Goal: Task Accomplishment & Management: Complete application form

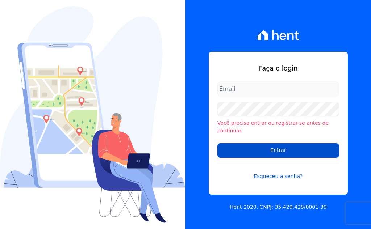
type input "[EMAIL_ADDRESS][DOMAIN_NAME]"
click at [274, 148] on input "Entrar" at bounding box center [278, 150] width 122 height 14
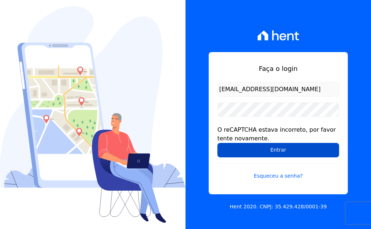
click at [248, 151] on input "Entrar" at bounding box center [278, 150] width 122 height 14
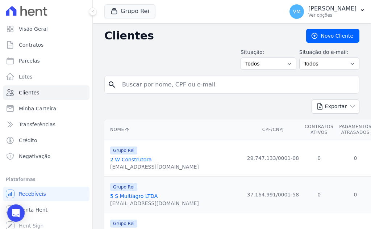
drag, startPoint x: 189, startPoint y: 79, endPoint x: 186, endPoint y: 83, distance: 4.4
click at [189, 79] on input "search" at bounding box center [237, 84] width 238 height 14
paste input "01342247604"
type input "01342247604,"
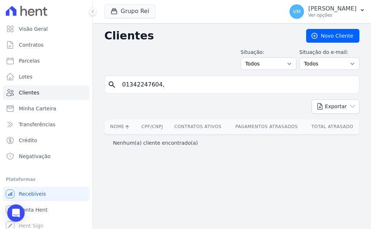
click at [188, 88] on input "01342247604," at bounding box center [237, 84] width 238 height 14
type input "01342247604"
drag, startPoint x: 332, startPoint y: 39, endPoint x: 267, endPoint y: 43, distance: 65.3
click at [332, 39] on link "Novo Cliente" at bounding box center [332, 36] width 53 height 14
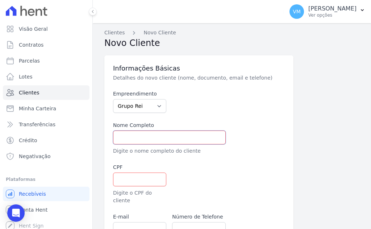
drag, startPoint x: 151, startPoint y: 137, endPoint x: 260, endPoint y: 153, distance: 110.9
click at [151, 137] on input "text" at bounding box center [169, 138] width 113 height 14
click at [159, 140] on input "text" at bounding box center [169, 138] width 113 height 14
paste input "FRANK HERBERT BARBOSA RODRIGUES"
type input "FRANK HERBERT BARBOSA RODRIGUES"
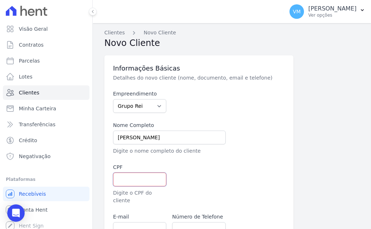
click at [125, 180] on input "text" at bounding box center [139, 180] width 53 height 14
click at [118, 177] on input "text" at bounding box center [139, 180] width 53 height 14
paste input "01342247604"
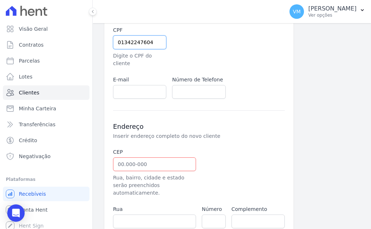
scroll to position [145, 0]
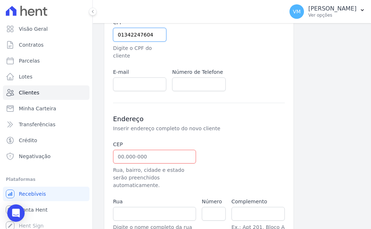
type input "01342247604"
click at [141, 153] on input "text" at bounding box center [154, 157] width 83 height 14
click at [138, 150] on input "text" at bounding box center [154, 157] width 83 height 14
paste input "75.835-007"
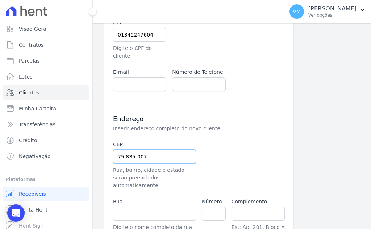
type input "75.835-007"
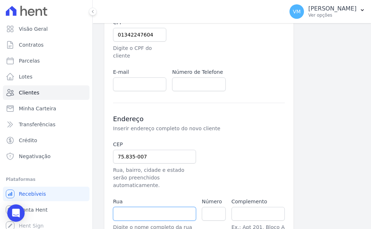
click at [148, 207] on input "text" at bounding box center [154, 214] width 83 height 14
type input "Rua G"
type input "31 de Outubro"
type input "Mineiros"
select select "GO"
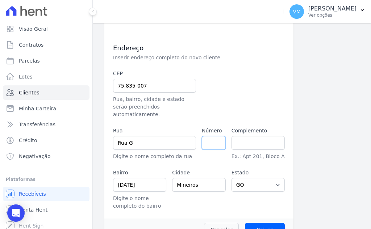
scroll to position [218, 0]
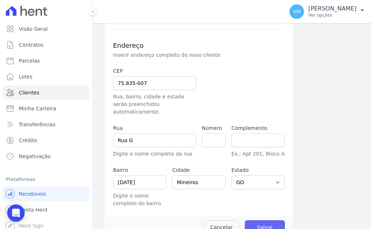
click at [271, 221] on input "Salvar" at bounding box center [265, 228] width 40 height 14
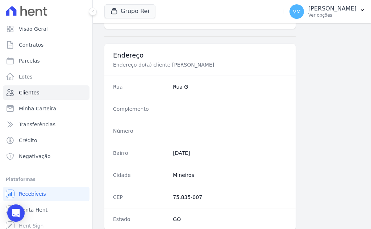
scroll to position [203, 0]
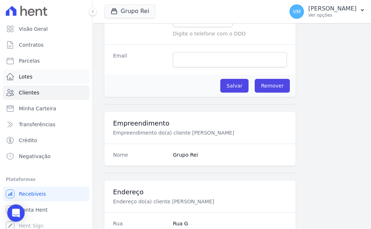
click at [36, 75] on link "Lotes" at bounding box center [46, 77] width 87 height 14
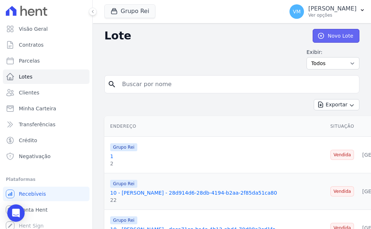
click at [326, 35] on link "Novo Lote" at bounding box center [335, 36] width 47 height 14
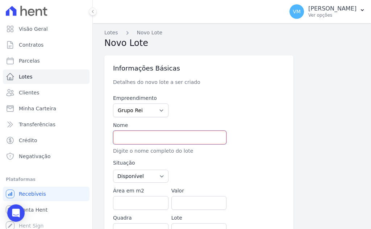
click at [141, 137] on input "text" at bounding box center [169, 138] width 113 height 14
paste input "FRANK HERBERT BARBOSA RODRIGUES"
type input "FRANK HERBERT BARBOSA RODRIGUES"
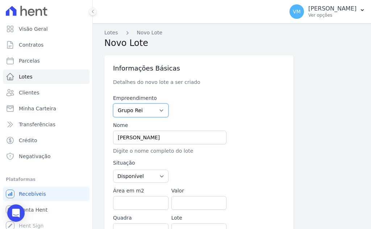
click at [141, 105] on select "Grupo Rei" at bounding box center [140, 111] width 55 height 14
click at [225, 105] on div "Empreendimento Grupo Rei Nome FRANK HERBERT BARBOSA RODRIGUES Digite o nome com…" at bounding box center [199, 219] width 172 height 248
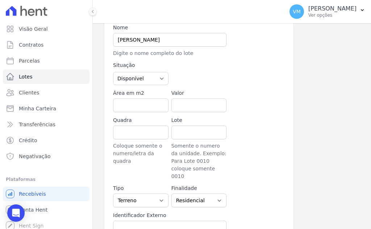
scroll to position [109, 0]
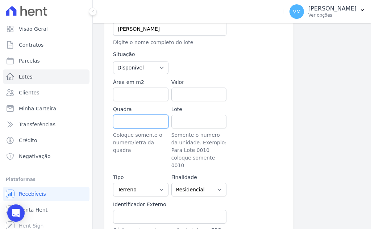
drag, startPoint x: 129, startPoint y: 124, endPoint x: 161, endPoint y: 126, distance: 31.6
click at [130, 124] on input "Quadra" at bounding box center [140, 122] width 55 height 14
click at [136, 123] on input "Quadra" at bounding box center [140, 122] width 55 height 14
type input "54"
click at [202, 124] on input "Lote" at bounding box center [198, 122] width 55 height 14
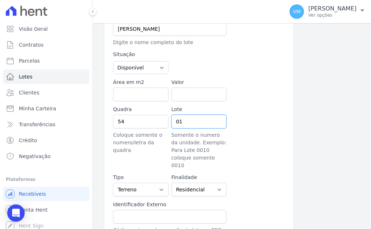
type input "01"
click at [265, 165] on div "Empreendimento Grupo Rei Nome FRANK HERBERT BARBOSA RODRIGUES Digite o nome com…" at bounding box center [199, 110] width 172 height 248
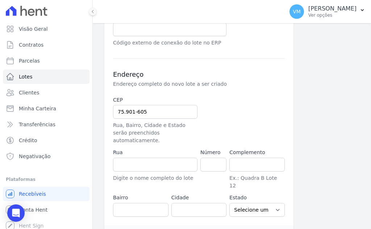
scroll to position [298, 0]
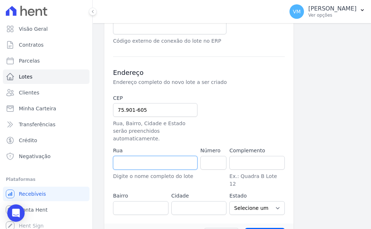
click at [157, 156] on input "text" at bounding box center [155, 163] width 84 height 14
drag, startPoint x: 128, startPoint y: 191, endPoint x: 134, endPoint y: 189, distance: 6.5
click at [128, 201] on input "text" at bounding box center [140, 208] width 55 height 14
click at [184, 201] on input "text" at bounding box center [198, 208] width 55 height 14
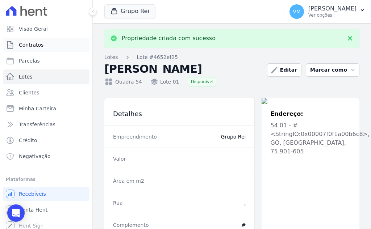
click at [37, 43] on span "Contratos" at bounding box center [31, 44] width 25 height 7
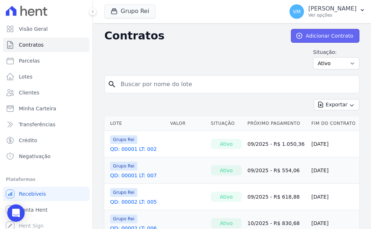
click at [306, 35] on link "Adicionar Contrato" at bounding box center [325, 36] width 68 height 14
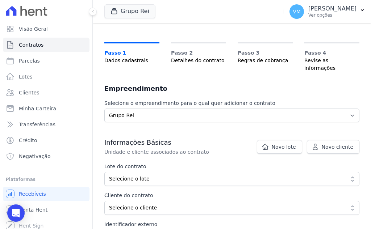
scroll to position [72, 0]
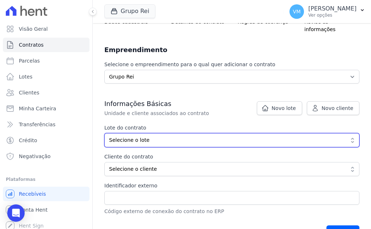
click at [153, 137] on button "Selecione o lote" at bounding box center [231, 140] width 255 height 14
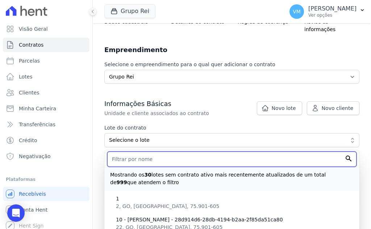
click at [152, 152] on input "text" at bounding box center [231, 159] width 249 height 15
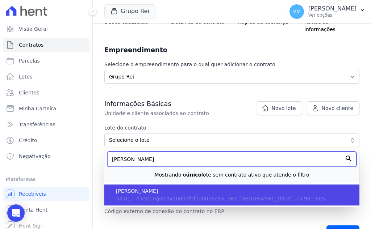
type input "FRANK HE"
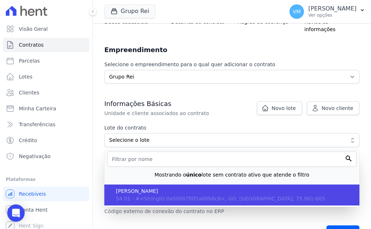
click at [194, 188] on span "FRANK HERBERT BARBOSA RODRIGUES" at bounding box center [235, 192] width 238 height 8
type input "4652ef25-b490-4fcf-a09b-3b87c0cbfa34"
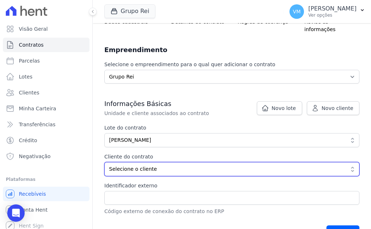
click at [148, 165] on span "Selecione o cliente" at bounding box center [226, 169] width 235 height 8
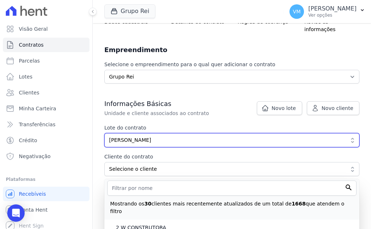
click at [172, 137] on span "FRANK HERBERT BARBOSA RODRIGUES" at bounding box center [226, 141] width 235 height 8
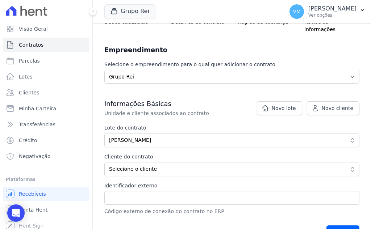
click at [100, 150] on div "Contratos Adicionar Contrato Adicionar Contrato Passo 1 Dados cadastrais Passo …" at bounding box center [232, 100] width 278 height 299
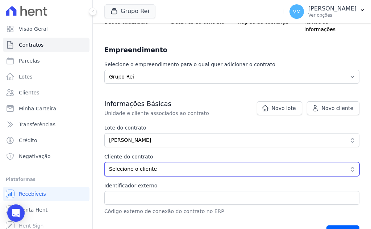
click at [147, 165] on span "Selecione o cliente" at bounding box center [226, 169] width 235 height 8
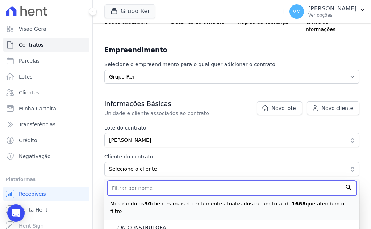
click at [151, 181] on input "text" at bounding box center [231, 188] width 249 height 15
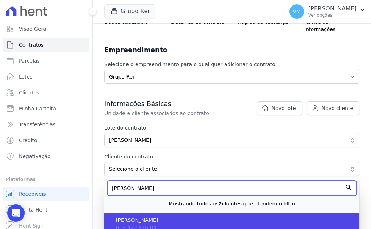
type input "FRANK"
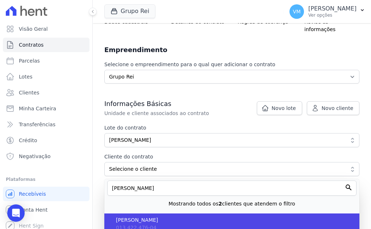
click at [158, 217] on span "FRANK HERBERT BARBOSA RODRIGUES" at bounding box center [235, 221] width 238 height 8
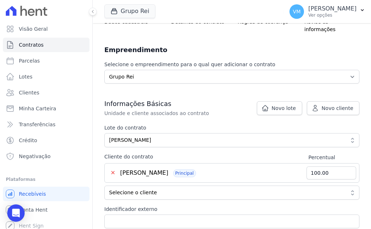
scroll to position [109, 0]
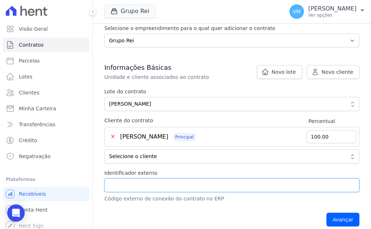
click at [132, 179] on input "Identificador externo" at bounding box center [231, 186] width 255 height 14
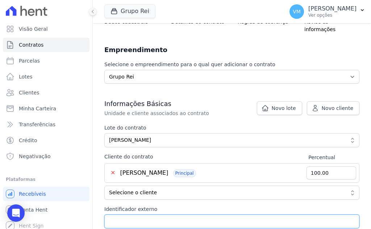
scroll to position [36, 0]
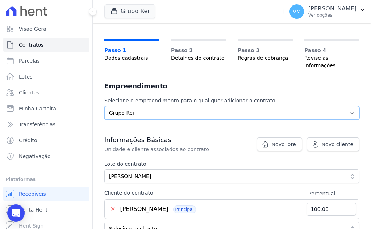
click at [271, 106] on select "Selecione o empreendimento Grupo Rei" at bounding box center [231, 113] width 255 height 14
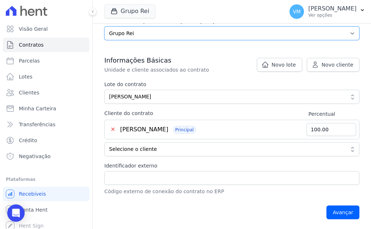
scroll to position [102, 0]
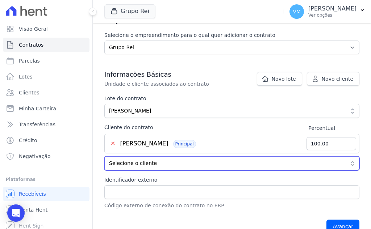
click at [134, 160] on span "Selecione o cliente" at bounding box center [226, 164] width 235 height 8
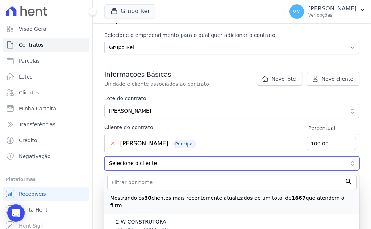
click at [134, 160] on span "Selecione o cliente" at bounding box center [226, 164] width 235 height 8
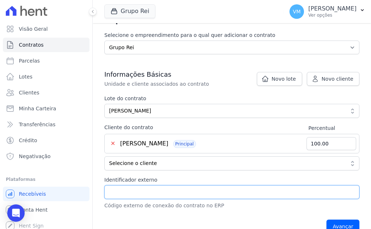
click at [126, 185] on input "Identificador externo" at bounding box center [231, 192] width 255 height 14
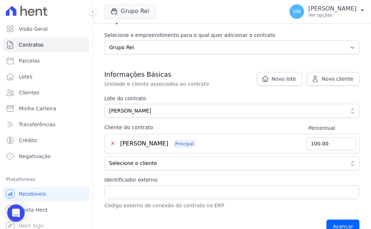
click at [168, 215] on div "Avançar" at bounding box center [231, 226] width 255 height 22
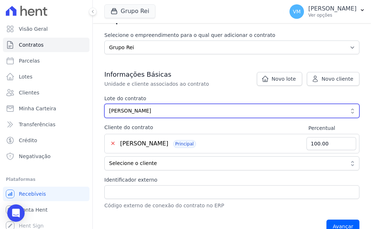
click at [295, 107] on span "FRANK HERBERT BARBOSA RODRIGUES" at bounding box center [226, 111] width 235 height 8
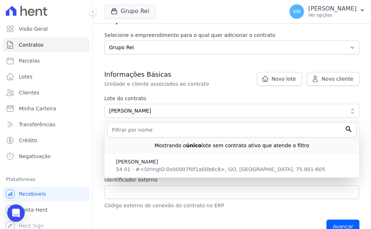
drag, startPoint x: 230, startPoint y: 207, endPoint x: 239, endPoint y: 211, distance: 10.1
click at [231, 208] on div "Informações Básicas Unidade e cliente associados ao contrato Lote do contrato 4…" at bounding box center [231, 154] width 255 height 168
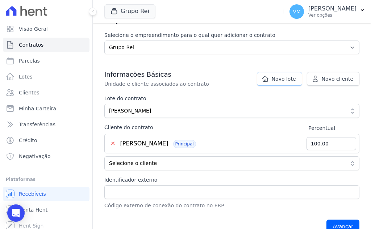
click at [282, 75] on span "Novo lote" at bounding box center [284, 78] width 24 height 7
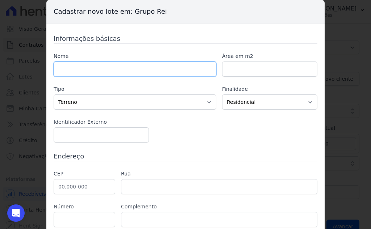
click at [90, 74] on input "text" at bounding box center [135, 69] width 163 height 15
type input "FRANK HERBERT BARBOSA RODRIGUES"
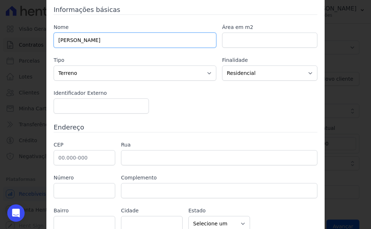
scroll to position [0, 0]
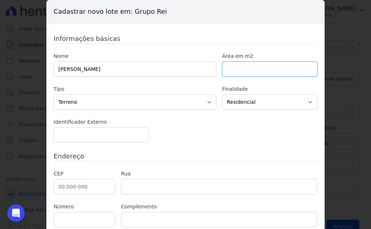
click at [269, 65] on input "number" at bounding box center [269, 69] width 95 height 15
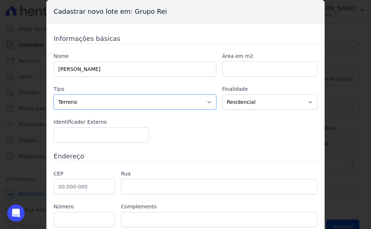
drag, startPoint x: 110, startPoint y: 107, endPoint x: 106, endPoint y: 109, distance: 5.0
click at [110, 107] on select "Casa Apartamento Escritório Flat Loja Espaço Comercial Terreno Outros" at bounding box center [135, 102] width 163 height 15
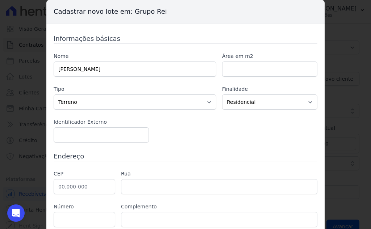
drag, startPoint x: 296, startPoint y: 165, endPoint x: 285, endPoint y: 159, distance: 12.8
click at [296, 165] on div "Informações básicas Nome FRANK HERBERT BARBOSA RODRIGUES Área em m2 Tipo Casa A…" at bounding box center [186, 147] width 264 height 227
click at [85, 138] on input "number" at bounding box center [101, 134] width 95 height 15
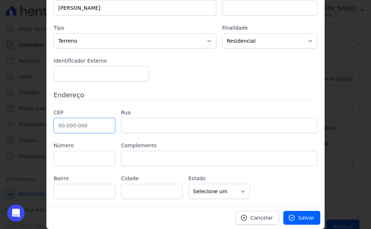
click at [75, 129] on input "text" at bounding box center [85, 125] width 62 height 15
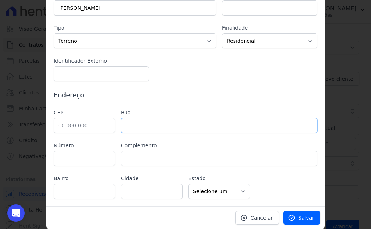
click at [169, 128] on input "text" at bounding box center [219, 125] width 196 height 15
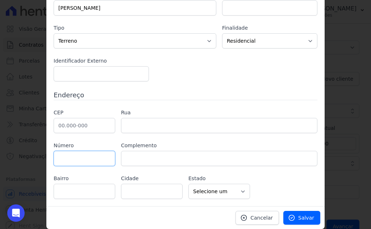
click at [86, 154] on input "text" at bounding box center [85, 158] width 62 height 15
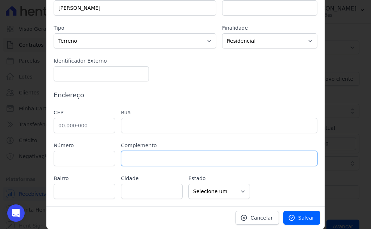
click at [150, 156] on input "text" at bounding box center [219, 158] width 196 height 15
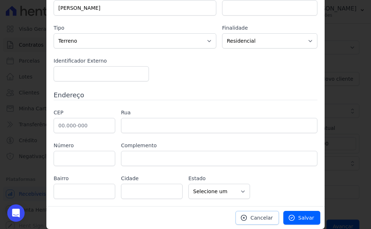
click at [260, 215] on span "Cancelar" at bounding box center [261, 217] width 22 height 7
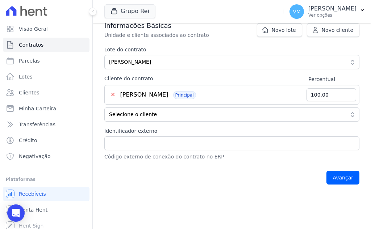
scroll to position [138, 0]
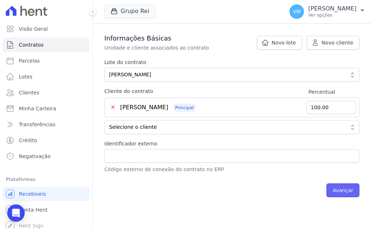
click at [333, 184] on input "Avançar" at bounding box center [342, 191] width 33 height 14
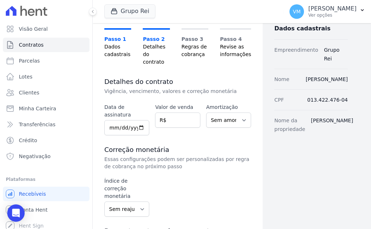
scroll to position [158, 0]
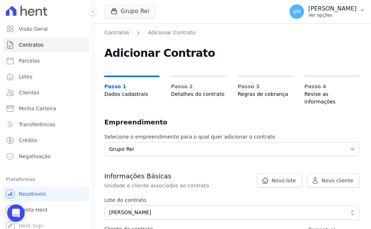
click at [339, 5] on p "Vyviane Martins" at bounding box center [332, 8] width 48 height 7
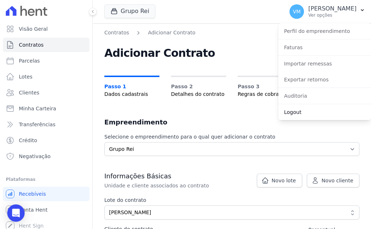
click at [301, 112] on link "Logout" at bounding box center [324, 112] width 93 height 13
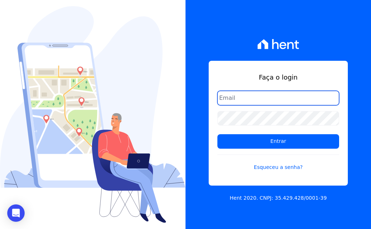
type input "[EMAIL_ADDRESS][DOMAIN_NAME]"
